Goal: Use online tool/utility: Utilize a website feature to perform a specific function

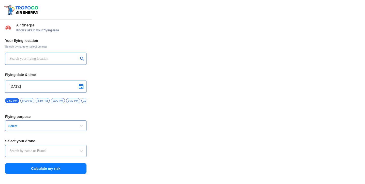
type input "Asteria A200"
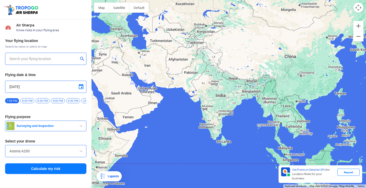
click at [22, 56] on input "text" at bounding box center [43, 59] width 69 height 6
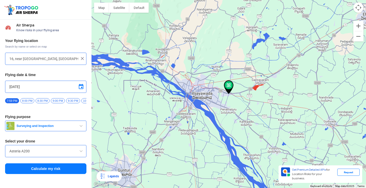
click at [229, 95] on div at bounding box center [229, 94] width 275 height 188
type input "[STREET_ADDRESS][PERSON_NAME]"
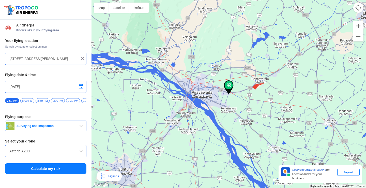
click at [229, 94] on img at bounding box center [229, 87] width 10 height 14
click at [28, 171] on button "Calculate my risk" at bounding box center [45, 168] width 81 height 11
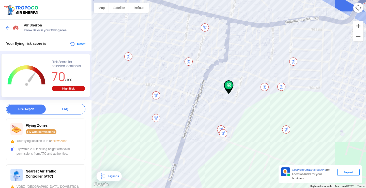
click at [230, 90] on img at bounding box center [229, 87] width 10 height 14
click at [228, 93] on img at bounding box center [229, 87] width 10 height 14
click at [65, 108] on div "FAQ" at bounding box center [65, 109] width 39 height 9
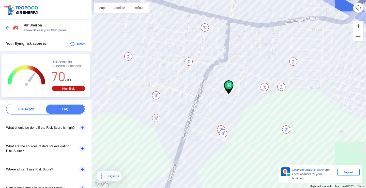
click at [35, 108] on div "Risk Report" at bounding box center [26, 109] width 39 height 9
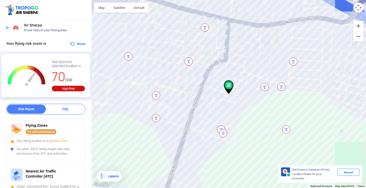
scroll to position [25, 0]
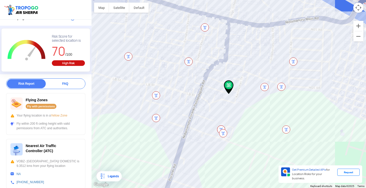
click at [48, 106] on div "Fly with permissions" at bounding box center [41, 106] width 31 height 5
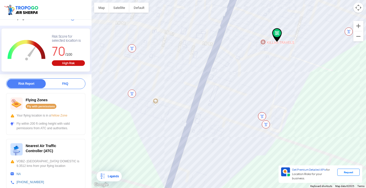
click at [45, 127] on div "Fly within 200 ft ceiling height with valid permissions from ATC and authoritie…" at bounding box center [45, 125] width 71 height 9
click at [100, 11] on button "Map" at bounding box center [101, 8] width 15 height 10
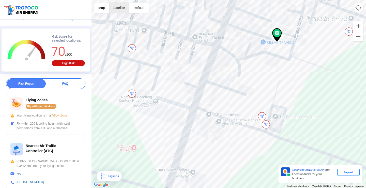
click at [124, 9] on button "Satellite" at bounding box center [119, 8] width 20 height 10
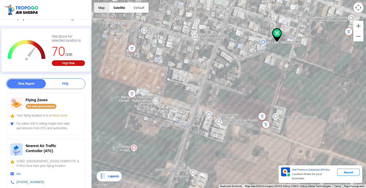
click at [105, 9] on button "Map" at bounding box center [101, 8] width 15 height 10
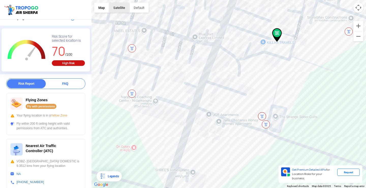
click at [120, 9] on button "Satellite" at bounding box center [119, 8] width 20 height 10
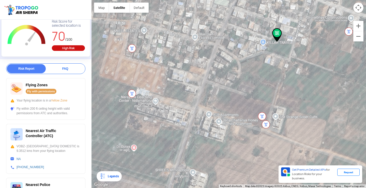
scroll to position [0, 0]
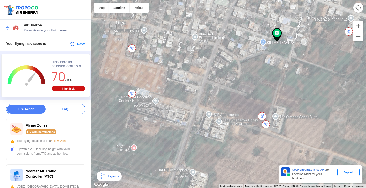
click at [43, 133] on div "Fly with permissions" at bounding box center [41, 131] width 31 height 5
drag, startPoint x: 52, startPoint y: 140, endPoint x: 68, endPoint y: 140, distance: 15.8
click at [67, 140] on span "Yellow Zone" at bounding box center [59, 141] width 17 height 4
click at [70, 153] on div "Fly within 200 ft ceiling height with valid permissions from ATC and authoritie…" at bounding box center [45, 151] width 71 height 9
drag, startPoint x: 47, startPoint y: 141, endPoint x: 67, endPoint y: 143, distance: 20.7
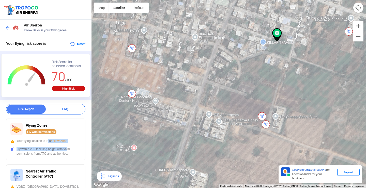
click at [67, 143] on div "Flying Zones Fly with permissions Your flying location is in a Yellow Zone Fly …" at bounding box center [45, 139] width 79 height 42
click at [63, 156] on div "Fly within 200 ft ceiling height with valid permissions from ATC and authoritie…" at bounding box center [45, 151] width 71 height 9
drag, startPoint x: 14, startPoint y: 148, endPoint x: 69, endPoint y: 155, distance: 55.5
click at [69, 155] on div "Fly within 200 ft ceiling height with valid permissions from ATC and authoritie…" at bounding box center [45, 151] width 71 height 9
click at [72, 154] on div "Fly within 200 ft ceiling height with valid permissions from ATC and authoritie…" at bounding box center [45, 151] width 71 height 9
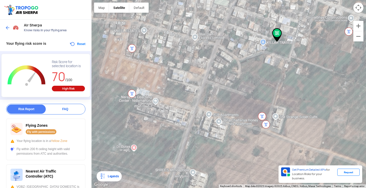
click at [7, 28] on img at bounding box center [7, 27] width 5 height 5
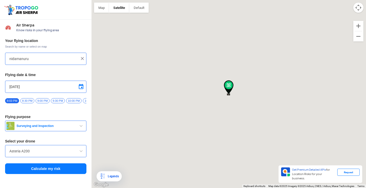
type input "[STREET_ADDRESS][PERSON_NAME]"
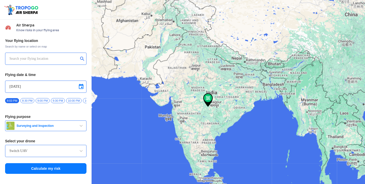
type input "144, Khattalwada, Wadgaon, Maharashtra 442301, India"
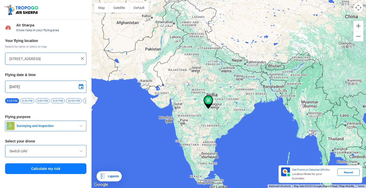
click at [33, 62] on div "144, Khattalwada, Wadgaon, Maharashtra 442301, India" at bounding box center [45, 59] width 81 height 12
click at [82, 58] on img at bounding box center [82, 58] width 5 height 5
click at [64, 59] on input "text" at bounding box center [43, 59] width 69 height 6
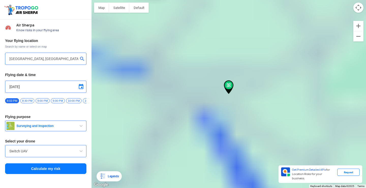
type input "Nidamanuru Railway Station Rd, Nidamanuru, Vijayawada, Done Atkuru, Andhra Prad…"
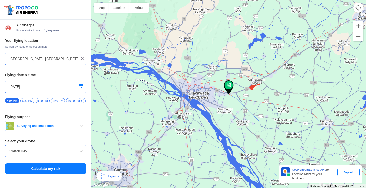
click at [44, 170] on button "Calculate my risk" at bounding box center [45, 168] width 81 height 11
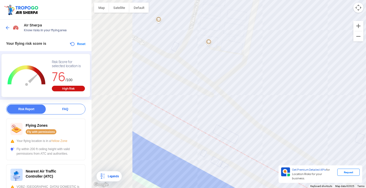
drag, startPoint x: 158, startPoint y: 87, endPoint x: 297, endPoint y: 113, distance: 141.8
click at [297, 113] on div at bounding box center [229, 94] width 275 height 188
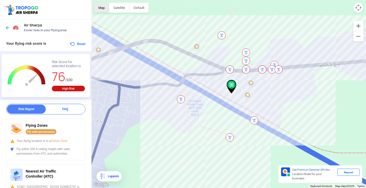
click at [104, 7] on button "Map" at bounding box center [101, 8] width 15 height 10
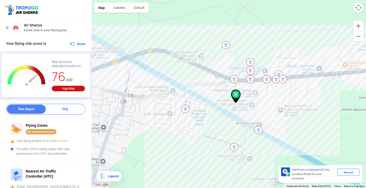
drag, startPoint x: 262, startPoint y: 92, endPoint x: 267, endPoint y: 102, distance: 11.4
click at [267, 102] on div at bounding box center [229, 94] width 275 height 188
click at [235, 84] on div at bounding box center [229, 94] width 275 height 188
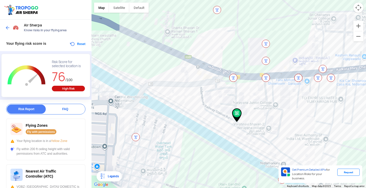
click at [235, 84] on div at bounding box center [229, 94] width 275 height 188
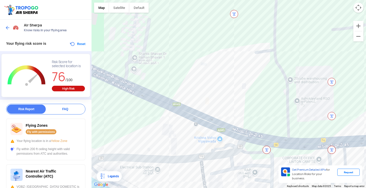
drag, startPoint x: 229, startPoint y: 41, endPoint x: 264, endPoint y: 116, distance: 82.9
click at [264, 116] on div at bounding box center [229, 94] width 275 height 188
click at [257, 109] on div at bounding box center [229, 94] width 275 height 188
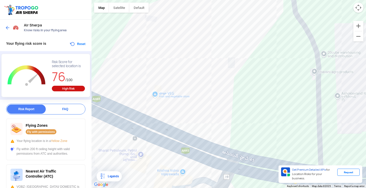
click at [256, 106] on div at bounding box center [229, 94] width 275 height 188
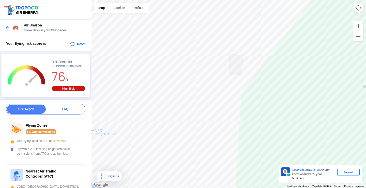
drag, startPoint x: 256, startPoint y: 106, endPoint x: 286, endPoint y: 154, distance: 55.7
click at [286, 154] on div at bounding box center [229, 94] width 275 height 188
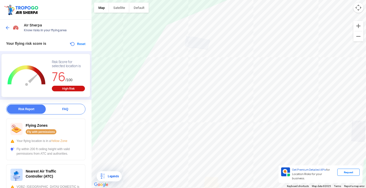
drag, startPoint x: 243, startPoint y: 98, endPoint x: 366, endPoint y: 165, distance: 140.0
click at [365, 165] on div at bounding box center [229, 94] width 275 height 188
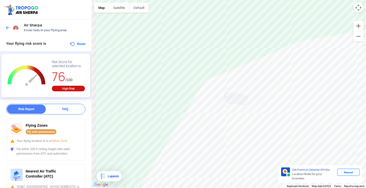
drag, startPoint x: 272, startPoint y: 105, endPoint x: 307, endPoint y: 156, distance: 62.1
click at [312, 163] on div at bounding box center [229, 94] width 275 height 188
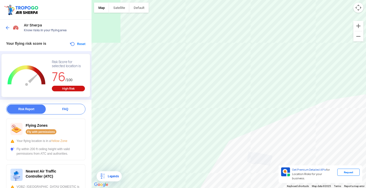
drag, startPoint x: 255, startPoint y: 86, endPoint x: 246, endPoint y: 91, distance: 10.0
click at [277, 145] on div at bounding box center [229, 94] width 275 height 188
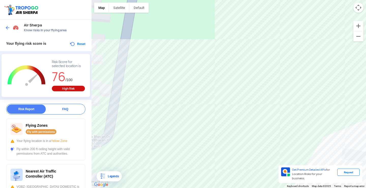
drag, startPoint x: 239, startPoint y: 77, endPoint x: 345, endPoint y: 71, distance: 105.7
click at [344, 71] on div at bounding box center [229, 94] width 275 height 188
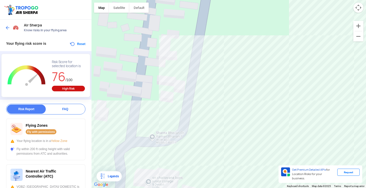
drag, startPoint x: 192, startPoint y: 75, endPoint x: 258, endPoint y: 75, distance: 66.1
click at [258, 75] on div at bounding box center [229, 94] width 275 height 188
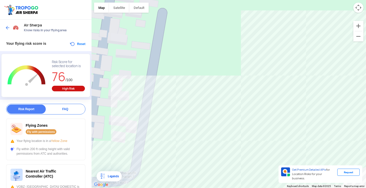
drag, startPoint x: 203, startPoint y: 104, endPoint x: 138, endPoint y: 128, distance: 69.3
click at [141, 133] on div at bounding box center [229, 94] width 275 height 188
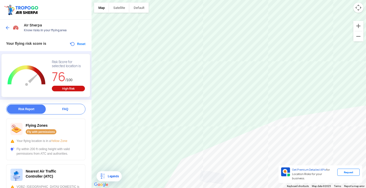
drag, startPoint x: 318, startPoint y: 99, endPoint x: 163, endPoint y: 118, distance: 156.4
click at [173, 118] on div at bounding box center [229, 94] width 275 height 188
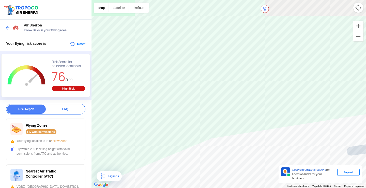
drag, startPoint x: 244, startPoint y: 82, endPoint x: 227, endPoint y: 110, distance: 32.5
click at [189, 125] on div at bounding box center [229, 94] width 275 height 188
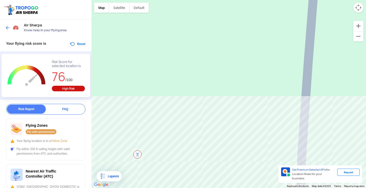
drag, startPoint x: 309, startPoint y: 94, endPoint x: 261, endPoint y: 143, distance: 68.9
click at [271, 184] on html "Location Risk Score Air Sherpa Know risks in your flying area Your flying risk …" at bounding box center [183, 94] width 366 height 188
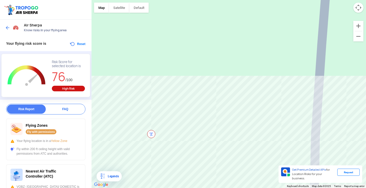
click at [254, 88] on div at bounding box center [229, 94] width 275 height 188
click at [360, 38] on button "Zoom out" at bounding box center [358, 36] width 10 height 10
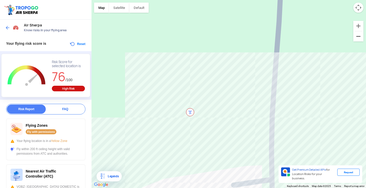
click at [360, 38] on button "Zoom out" at bounding box center [358, 36] width 10 height 10
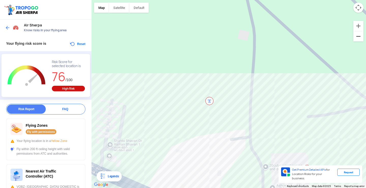
click at [360, 38] on button "Zoom out" at bounding box center [358, 36] width 10 height 10
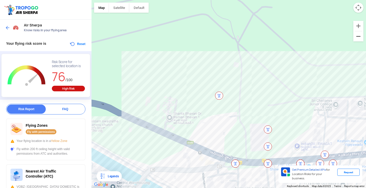
click at [360, 38] on button "Zoom out" at bounding box center [358, 36] width 10 height 10
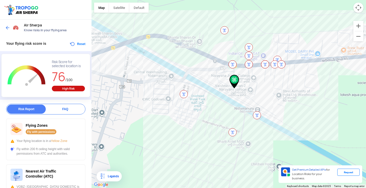
drag, startPoint x: 256, startPoint y: 121, endPoint x: 246, endPoint y: 85, distance: 37.1
click at [246, 85] on div at bounding box center [229, 94] width 275 height 188
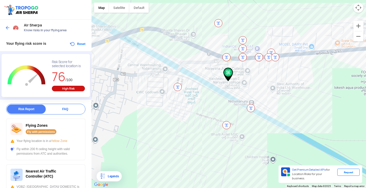
drag, startPoint x: 246, startPoint y: 85, endPoint x: 239, endPoint y: 76, distance: 11.6
click at [239, 76] on div at bounding box center [229, 94] width 275 height 188
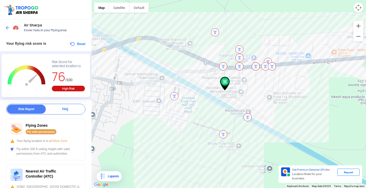
drag, startPoint x: 235, startPoint y: 76, endPoint x: 231, endPoint y: 86, distance: 10.5
click at [231, 86] on div at bounding box center [229, 94] width 275 height 188
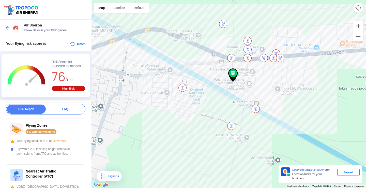
drag, startPoint x: 231, startPoint y: 86, endPoint x: 240, endPoint y: 78, distance: 11.3
click at [240, 78] on div at bounding box center [229, 94] width 275 height 188
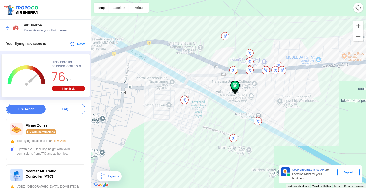
drag, startPoint x: 216, startPoint y: 77, endPoint x: 218, endPoint y: 91, distance: 14.1
click at [218, 91] on div at bounding box center [229, 94] width 275 height 188
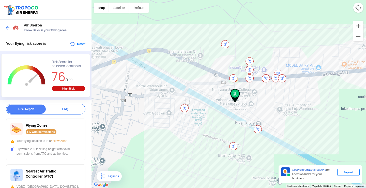
drag, startPoint x: 236, startPoint y: 84, endPoint x: 236, endPoint y: 93, distance: 9.4
click at [236, 93] on img at bounding box center [235, 96] width 10 height 14
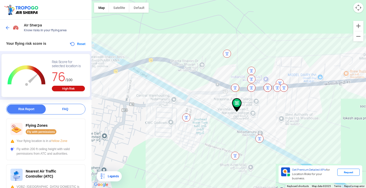
drag, startPoint x: 236, startPoint y: 93, endPoint x: 239, endPoint y: 102, distance: 9.4
click at [239, 102] on img at bounding box center [237, 105] width 10 height 14
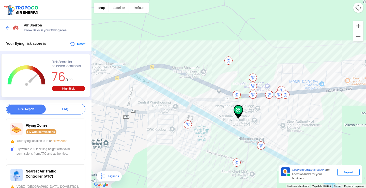
drag, startPoint x: 236, startPoint y: 94, endPoint x: 238, endPoint y: 101, distance: 6.8
click at [238, 101] on div at bounding box center [229, 94] width 275 height 188
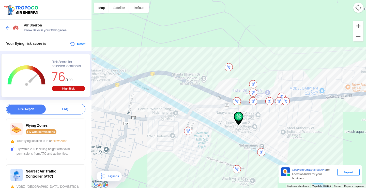
drag, startPoint x: 238, startPoint y: 101, endPoint x: 239, endPoint y: 109, distance: 8.4
click at [239, 109] on div at bounding box center [229, 94] width 275 height 188
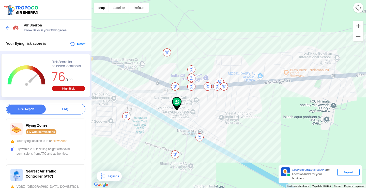
drag, startPoint x: 240, startPoint y: 109, endPoint x: 178, endPoint y: 94, distance: 63.7
click at [178, 94] on div at bounding box center [229, 94] width 275 height 188
click at [7, 27] on img at bounding box center [7, 27] width 5 height 5
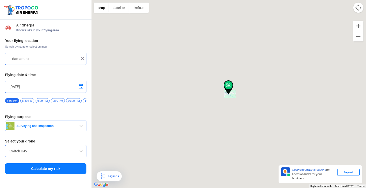
type input "Nidamanuru Railway Station Rd, Nidamanuru, Vijayawada, Done Atkuru, Andhra Prad…"
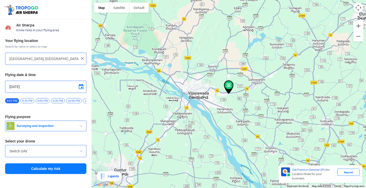
click at [82, 58] on img at bounding box center [82, 58] width 5 height 5
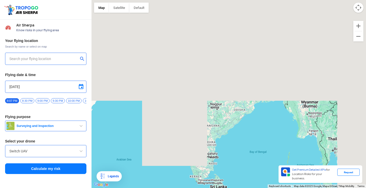
click at [42, 59] on input "text" at bounding box center [43, 59] width 69 height 6
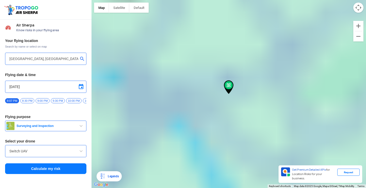
type input "Vijayawada International Airport, NH 16, Gannavaram, Andhra Pradesh 521102, Ind…"
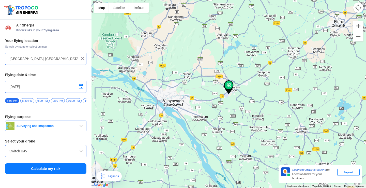
click at [45, 169] on button "Calculate my risk" at bounding box center [45, 168] width 81 height 11
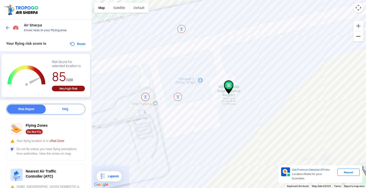
click at [358, 39] on button "Zoom out" at bounding box center [358, 36] width 10 height 10
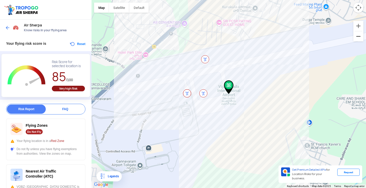
click at [358, 39] on button "Zoom out" at bounding box center [358, 36] width 10 height 10
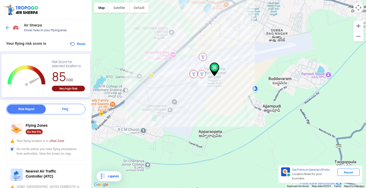
drag, startPoint x: 240, startPoint y: 102, endPoint x: 226, endPoint y: 83, distance: 24.0
click at [226, 83] on div at bounding box center [229, 94] width 275 height 188
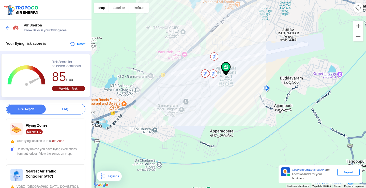
drag, startPoint x: 215, startPoint y: 89, endPoint x: 228, endPoint y: 88, distance: 13.0
click at [228, 88] on div at bounding box center [229, 94] width 275 height 188
click at [6, 26] on img at bounding box center [7, 27] width 5 height 5
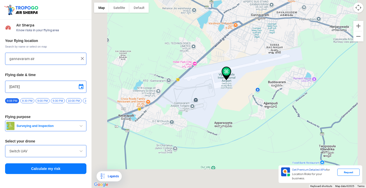
type input "Vijayawada International Airport, NH 16, Gannavaram, Andhra Pradesh 521102, Ind…"
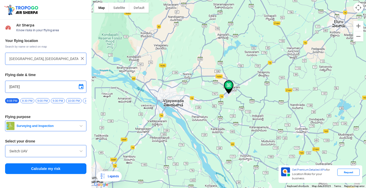
click at [82, 58] on img at bounding box center [82, 58] width 5 height 5
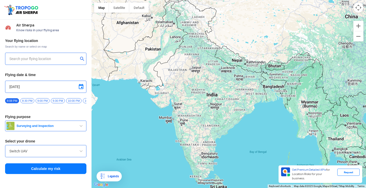
click at [67, 59] on input "text" at bounding box center [43, 59] width 69 height 6
type input "Poranki, Vijayawada, Andhra Pradesh 521137, India"
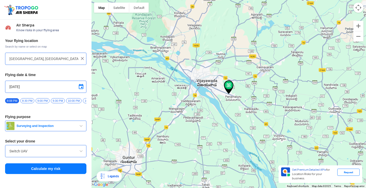
click at [61, 169] on button "Calculate my risk" at bounding box center [45, 168] width 81 height 11
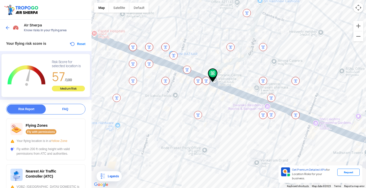
drag, startPoint x: 323, startPoint y: 91, endPoint x: 307, endPoint y: 80, distance: 19.4
click at [307, 80] on div at bounding box center [229, 94] width 275 height 188
